Goal: Navigation & Orientation: Find specific page/section

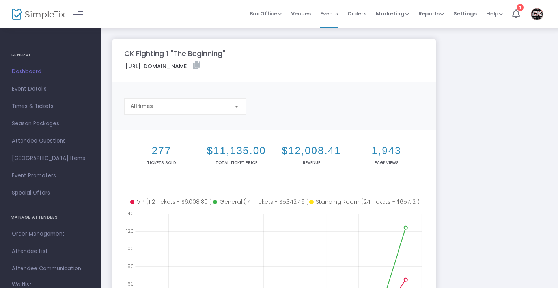
click at [24, 69] on span "Dashboard" at bounding box center [50, 72] width 77 height 10
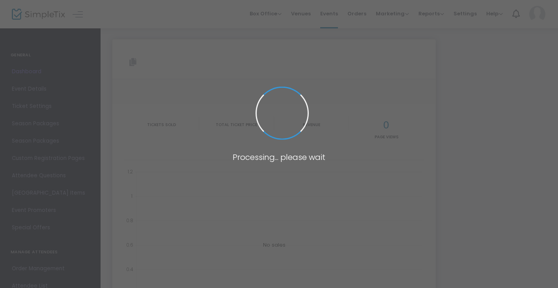
type input "[URL][DOMAIN_NAME]"
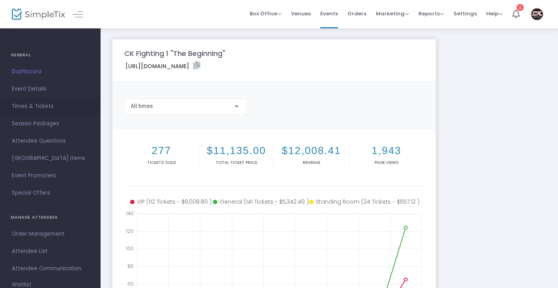
click at [21, 103] on span "Times & Tickets" at bounding box center [50, 106] width 77 height 10
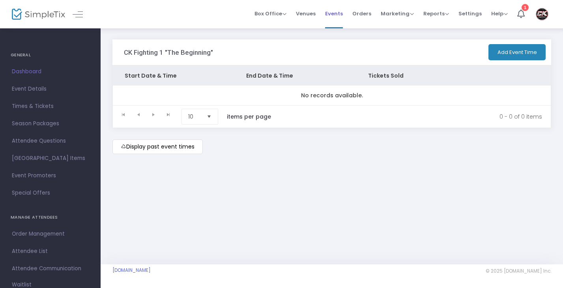
click at [343, 11] on span "Events" at bounding box center [334, 14] width 18 height 20
